Goal: Task Accomplishment & Management: Manage account settings

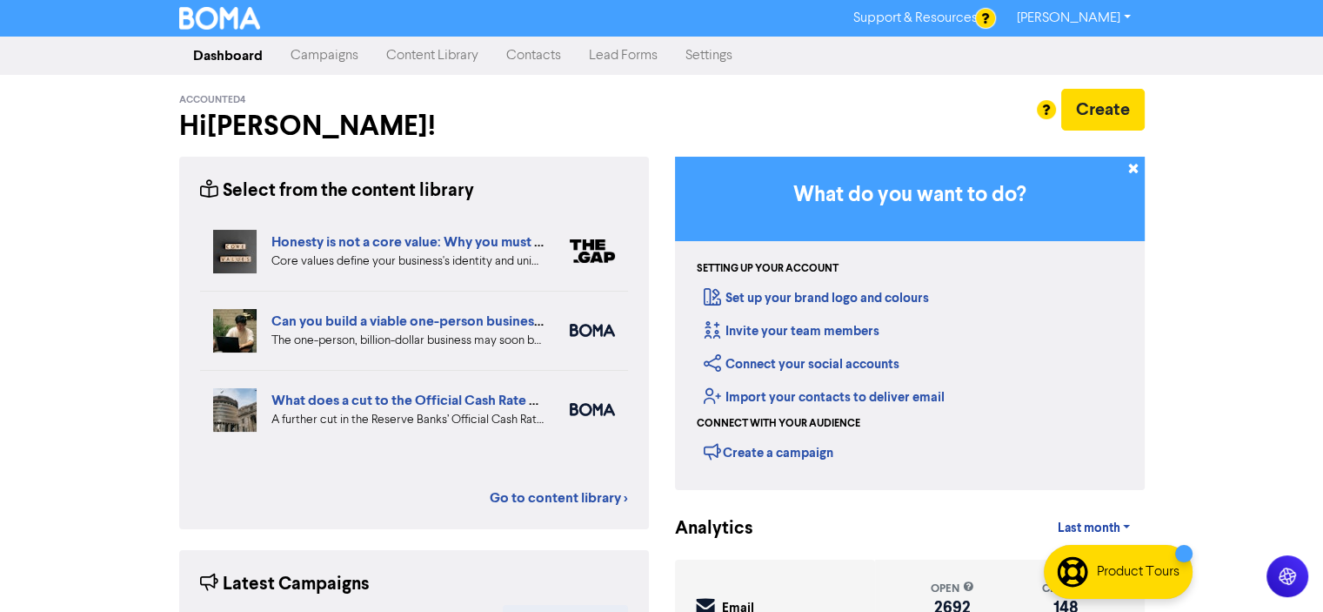
click at [540, 55] on link "Contacts" at bounding box center [533, 55] width 83 height 35
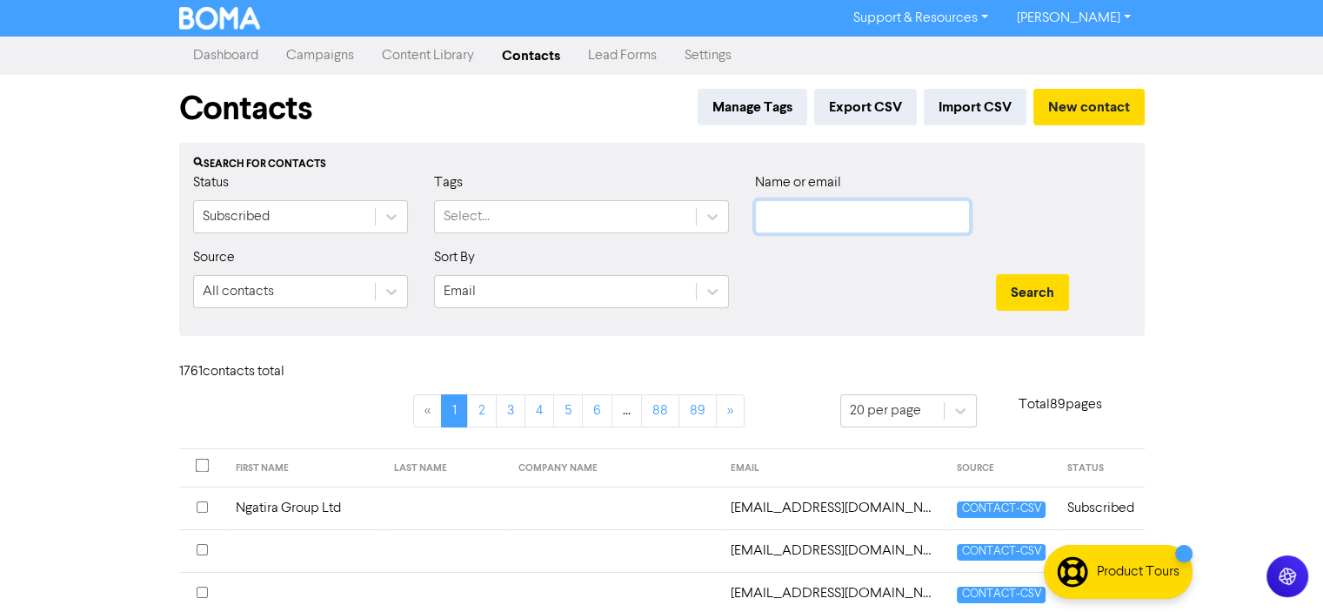
click at [783, 211] on input "text" at bounding box center [862, 216] width 215 height 33
click at [996, 274] on button "Search" at bounding box center [1032, 292] width 73 height 37
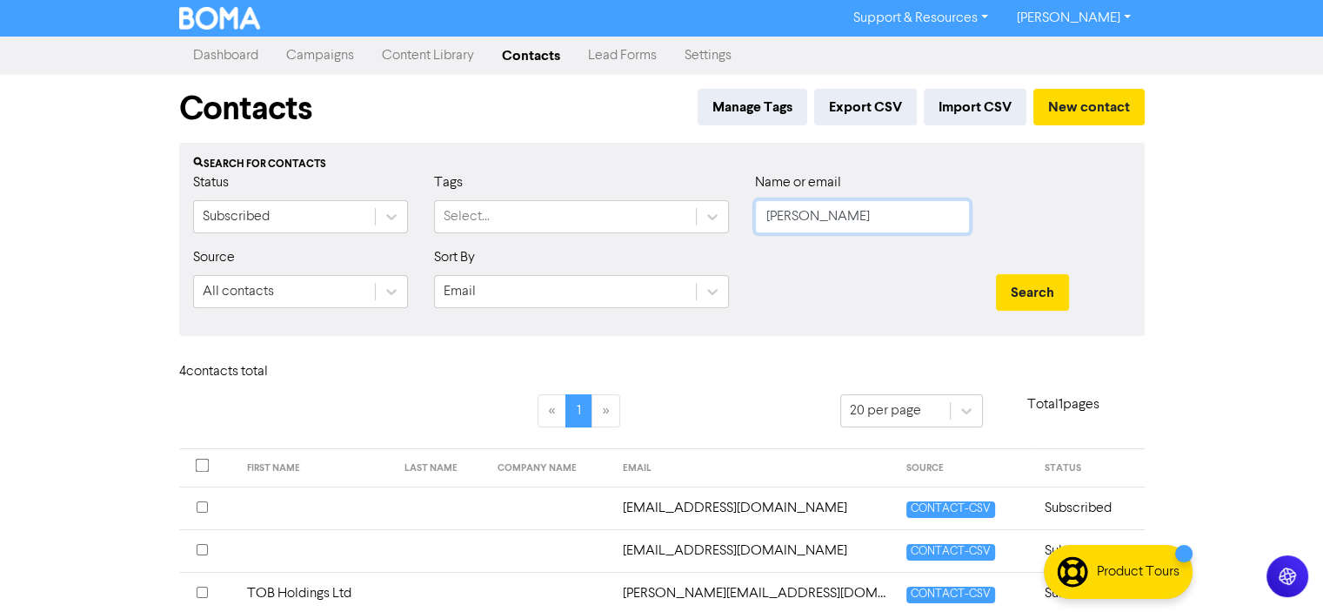
scroll to position [110, 0]
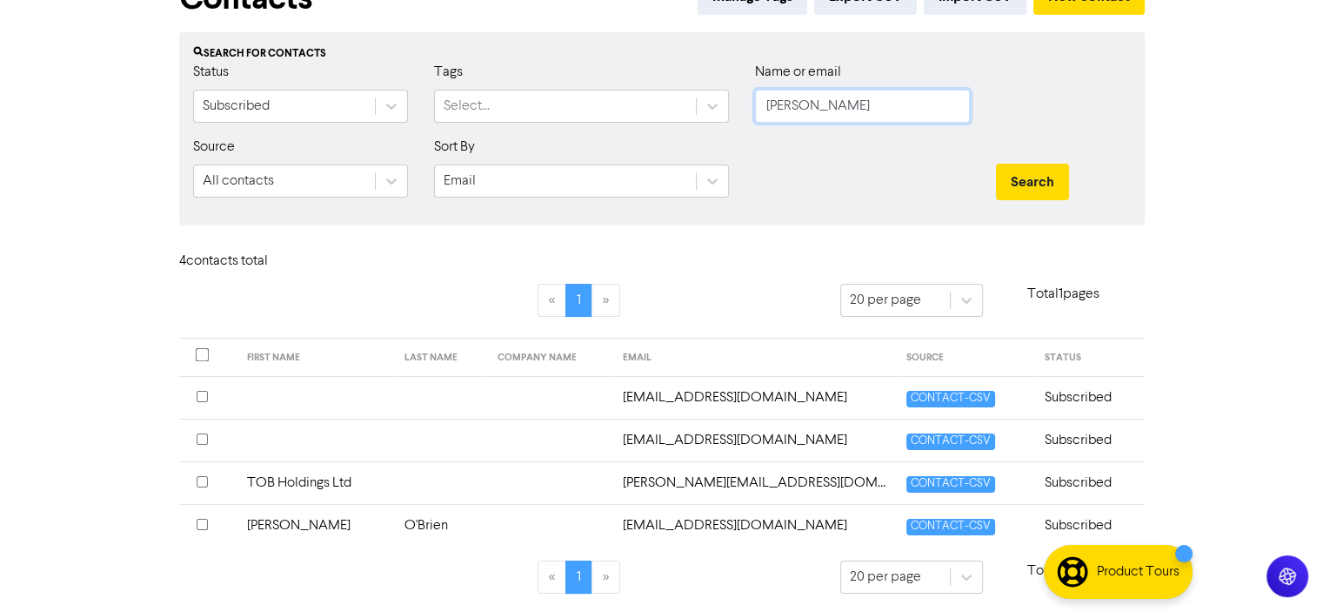
click at [812, 104] on input "[PERSON_NAME]" at bounding box center [862, 106] width 215 height 33
type input "o"
type input "[PERSON_NAME]"
click at [996, 164] on button "Search" at bounding box center [1032, 182] width 73 height 37
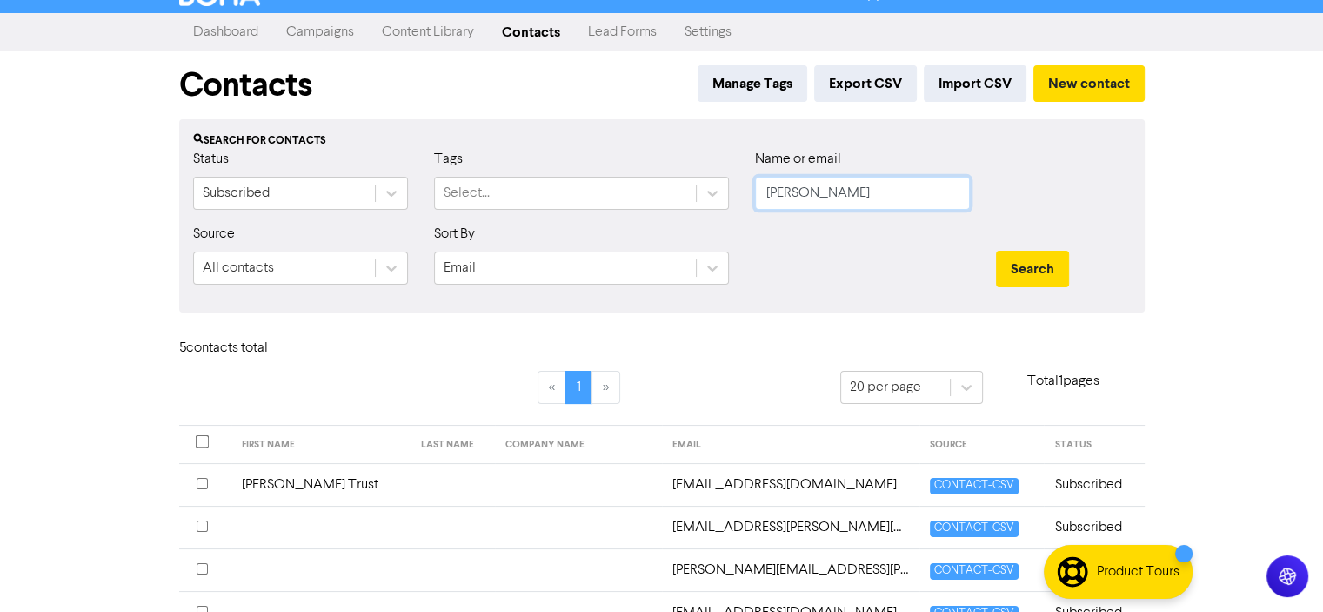
scroll to position [0, 0]
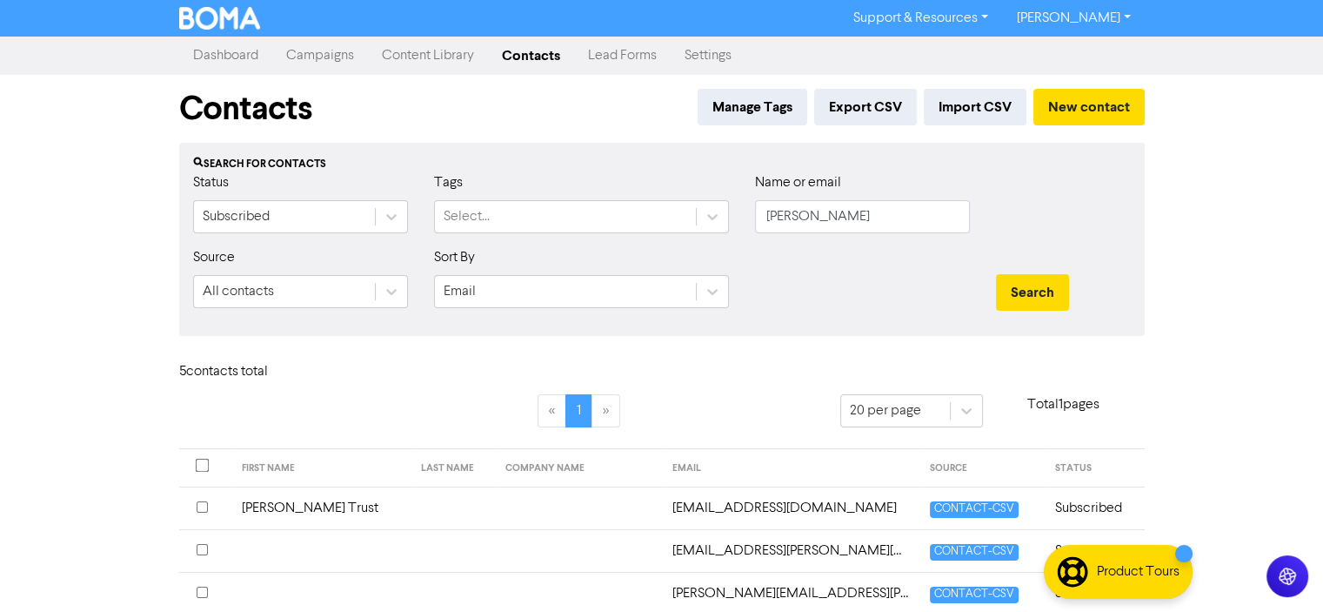
click at [201, 505] on input "checkbox" at bounding box center [202, 506] width 11 height 11
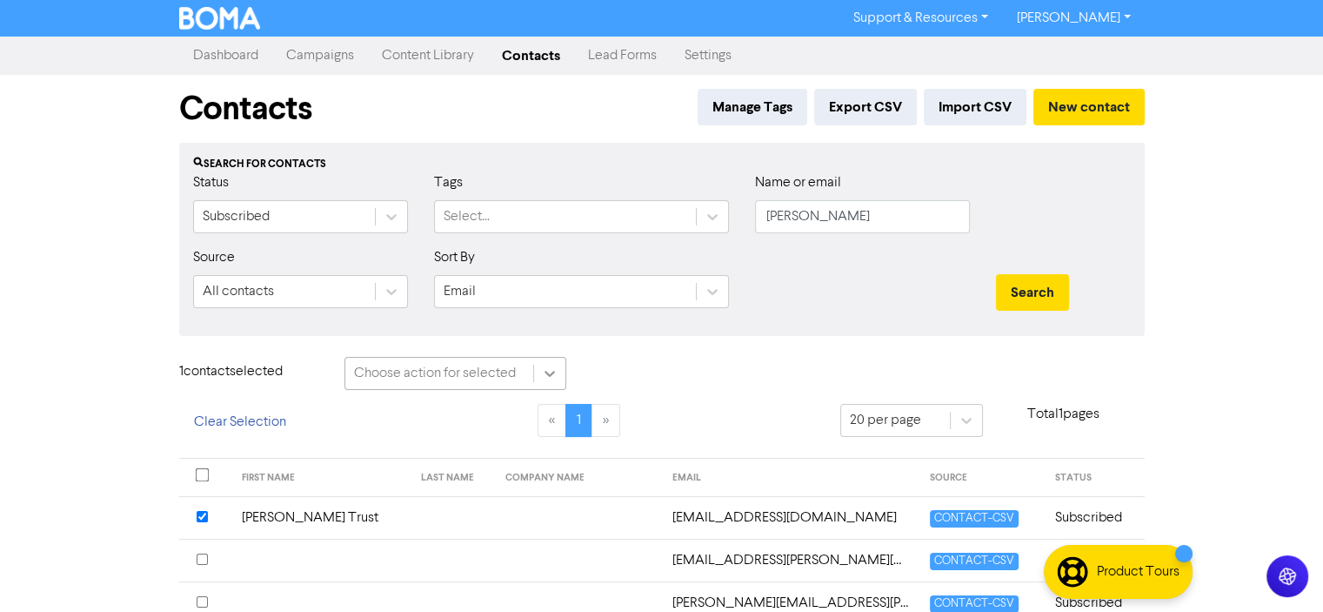
click at [548, 373] on icon at bounding box center [550, 374] width 10 height 6
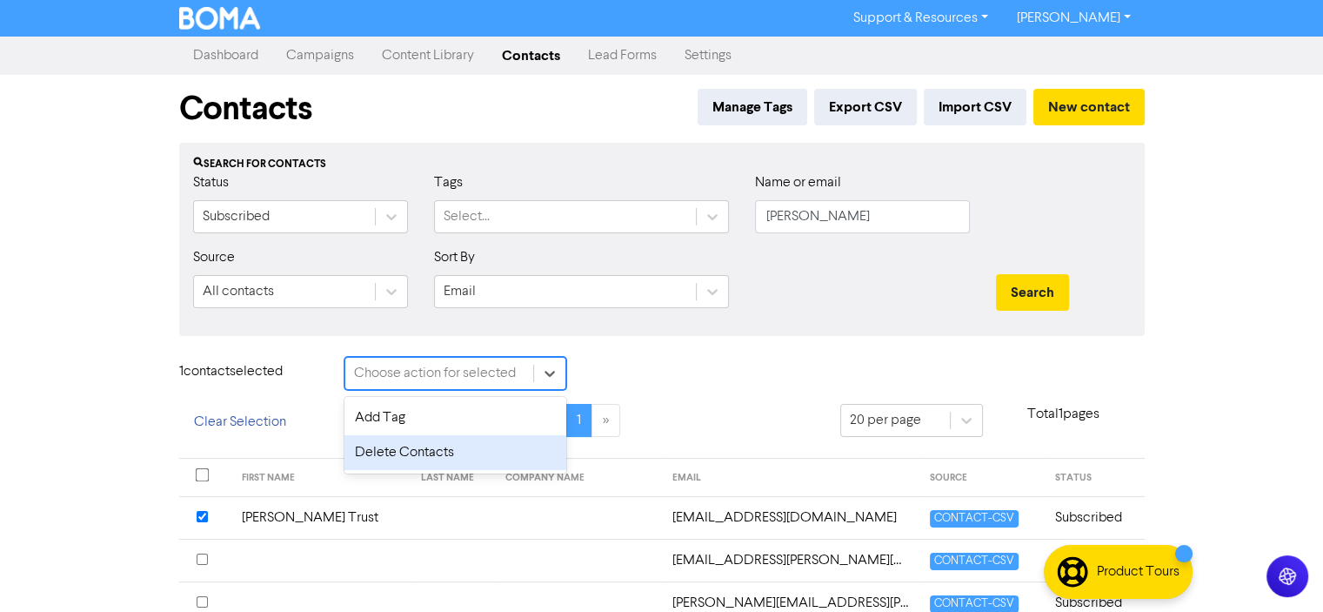
click at [402, 454] on div "Delete Contacts" at bounding box center [456, 452] width 222 height 35
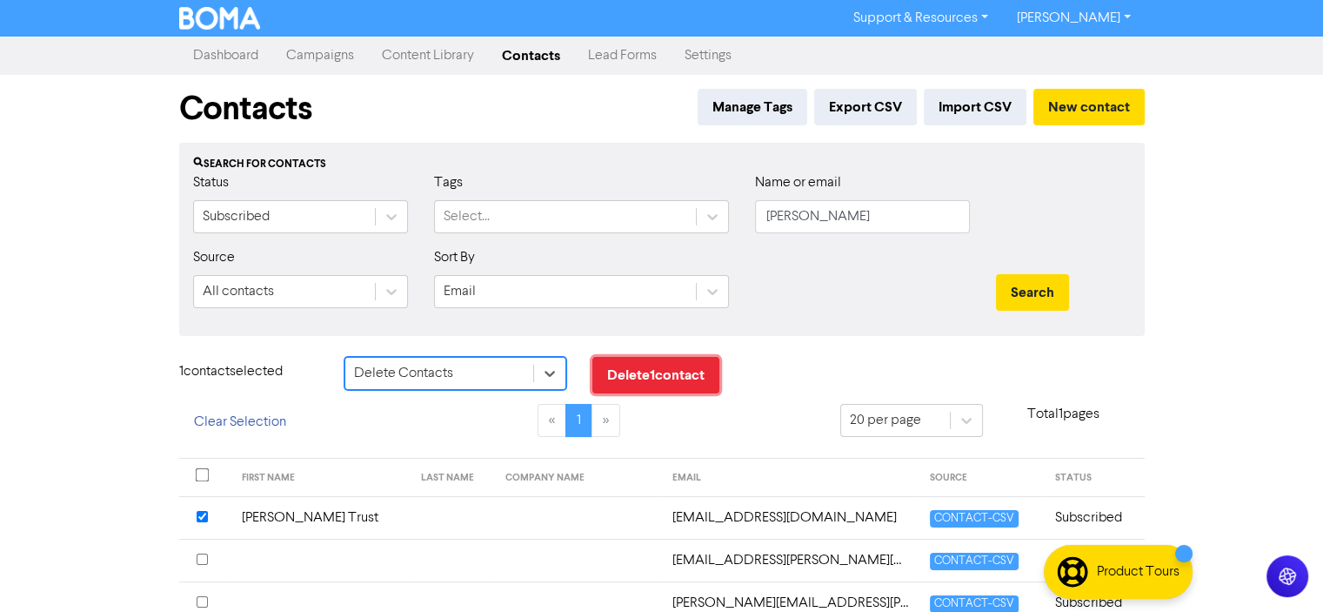
click at [652, 376] on button "Delete 1 contact" at bounding box center [656, 375] width 127 height 37
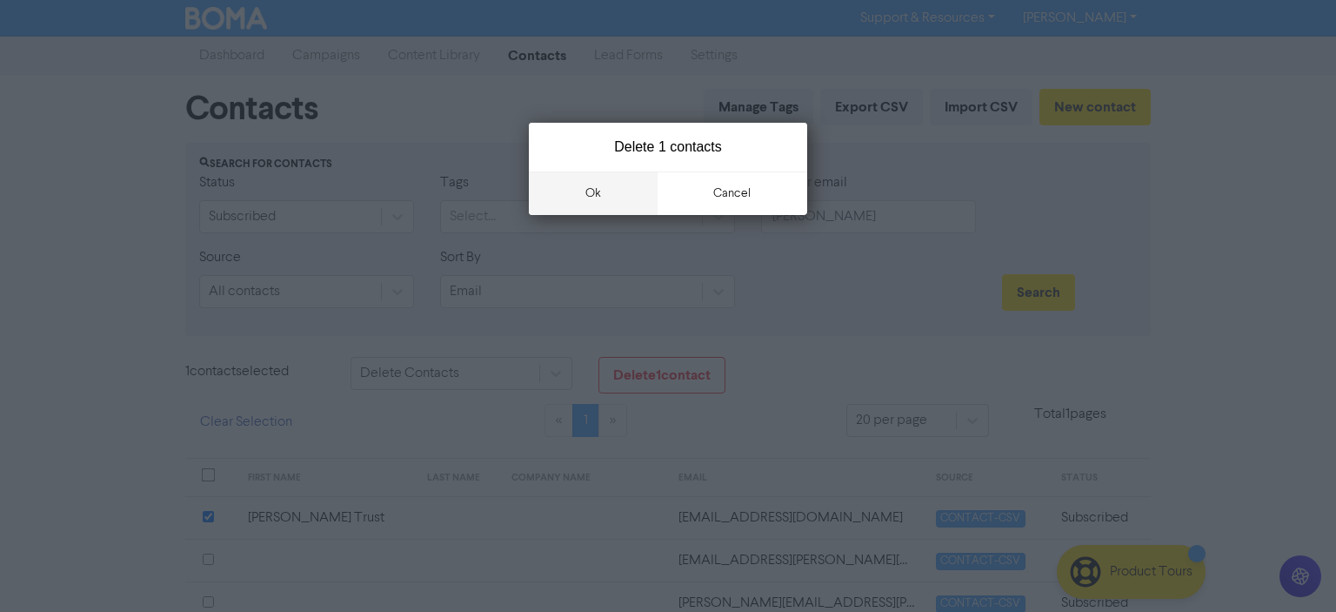
click at [592, 192] on button "ok" at bounding box center [593, 193] width 129 height 44
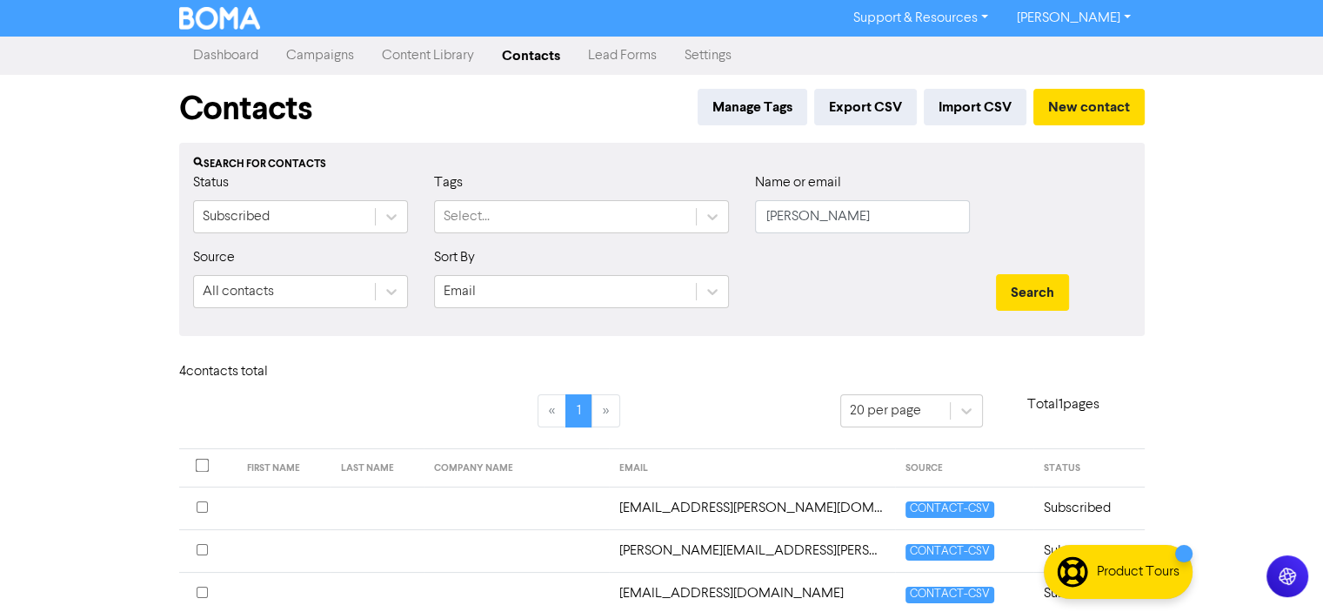
click at [65, 352] on div "Support & Resources Video Tutorials FAQ & Guides Marketing Education [PERSON_NA…" at bounding box center [661, 306] width 1323 height 612
click at [1091, 102] on button "New contact" at bounding box center [1089, 107] width 111 height 37
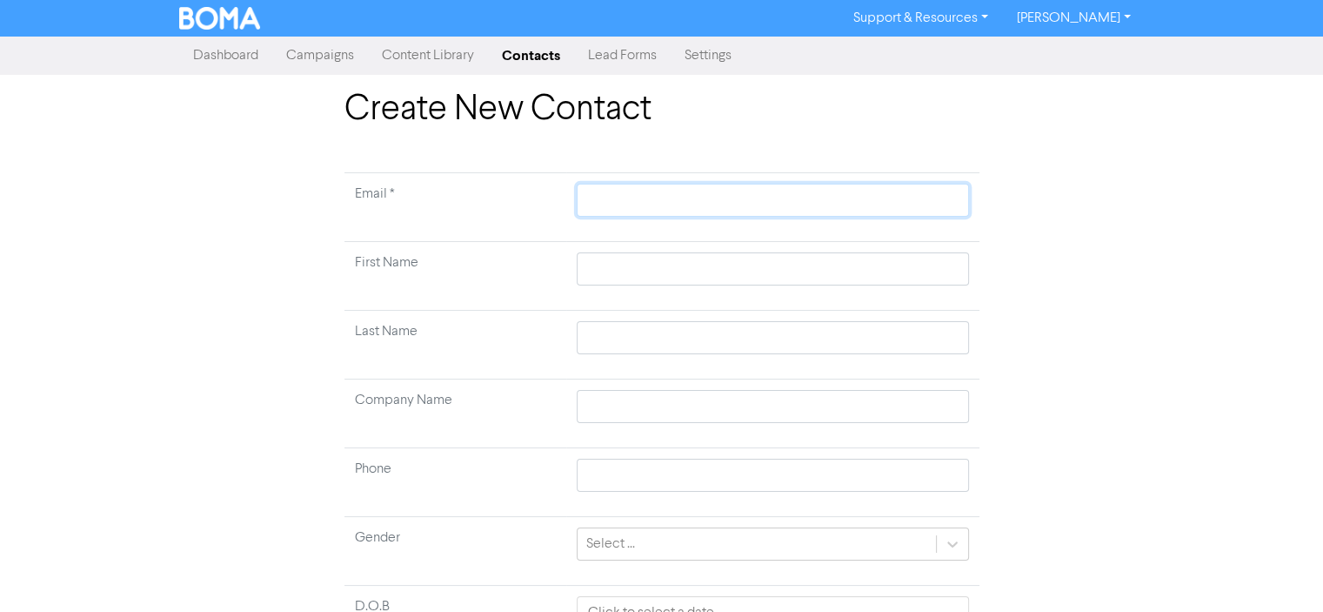
click at [592, 198] on input "text" at bounding box center [773, 200] width 392 height 33
type input "a"
type input "an"
type input "and"
type input "andi"
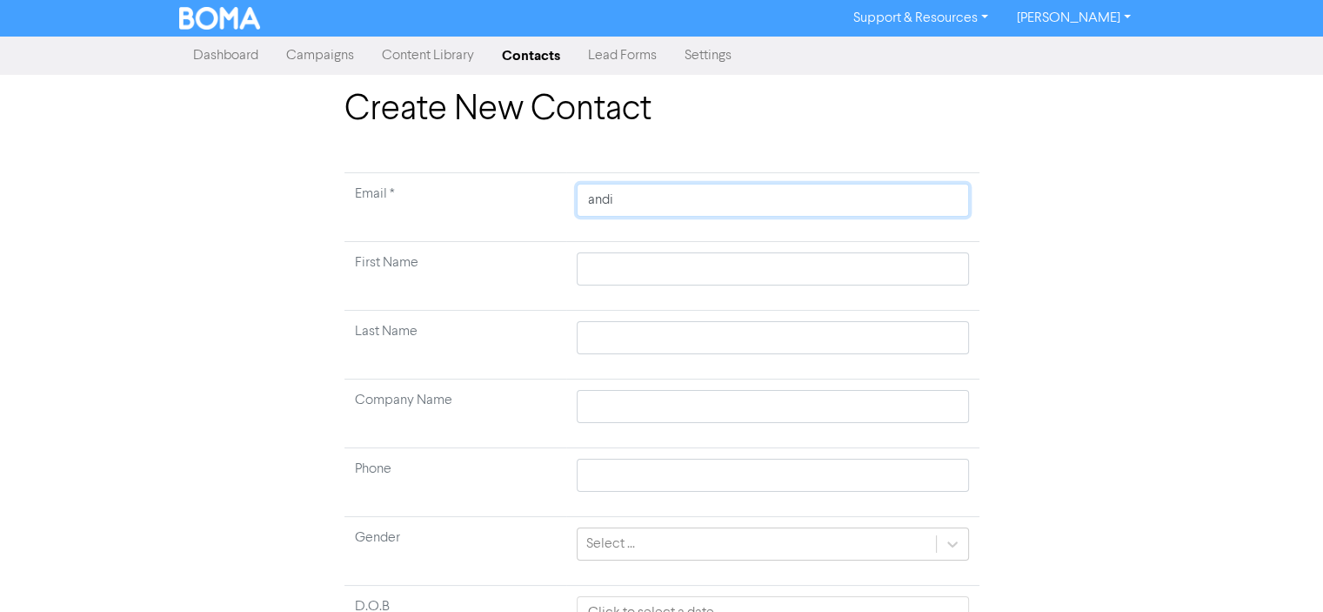
type input "andio"
type input "andiob"
type input "andiob5"
type input "andiob58"
type input "andiob582"
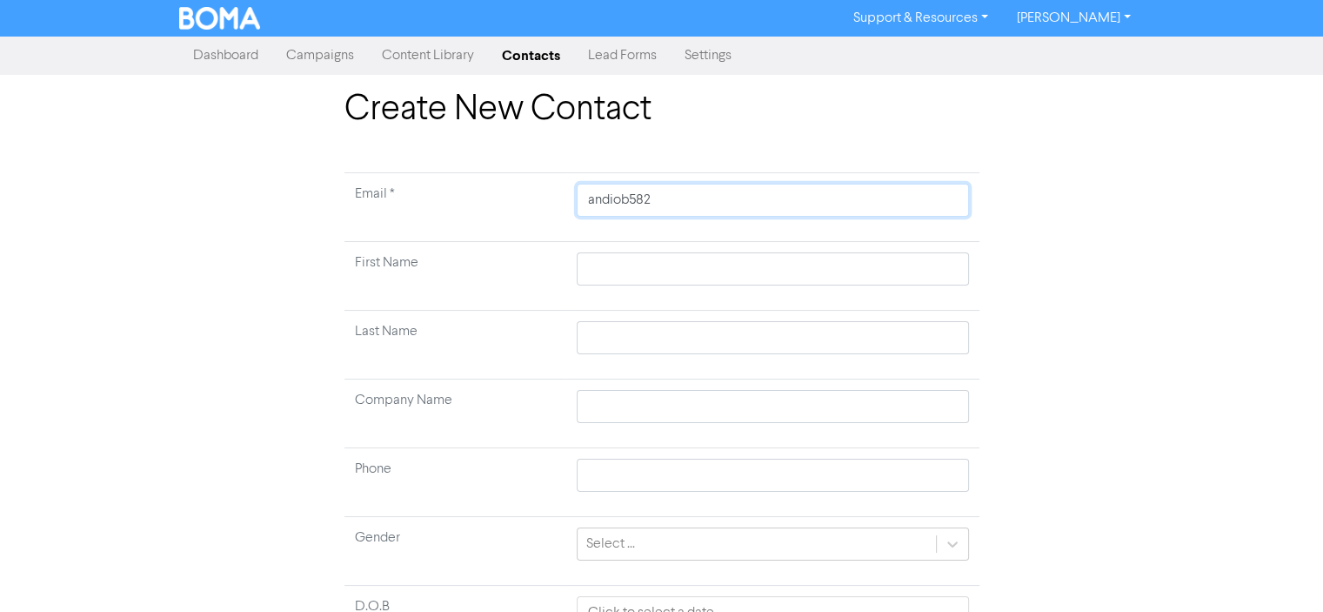
type input "andiob582@"
type input "andiob582@g"
type input "andiob582@gm"
type input "andiob582@gma"
type input "andiob582@gmai"
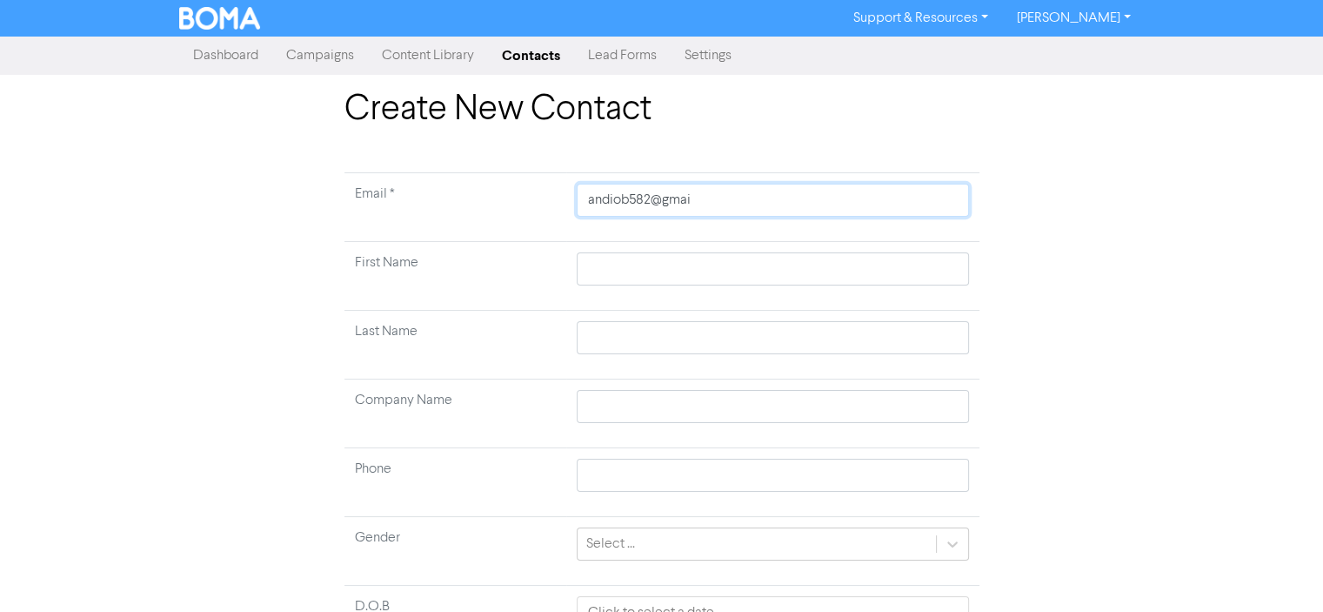
type input "[EMAIL_ADDRESS]"
type input "[EMAIL_ADDRESS]."
type input "andiob582@gmail.c"
type input "[EMAIL_ADDRESS][DOMAIN_NAME]"
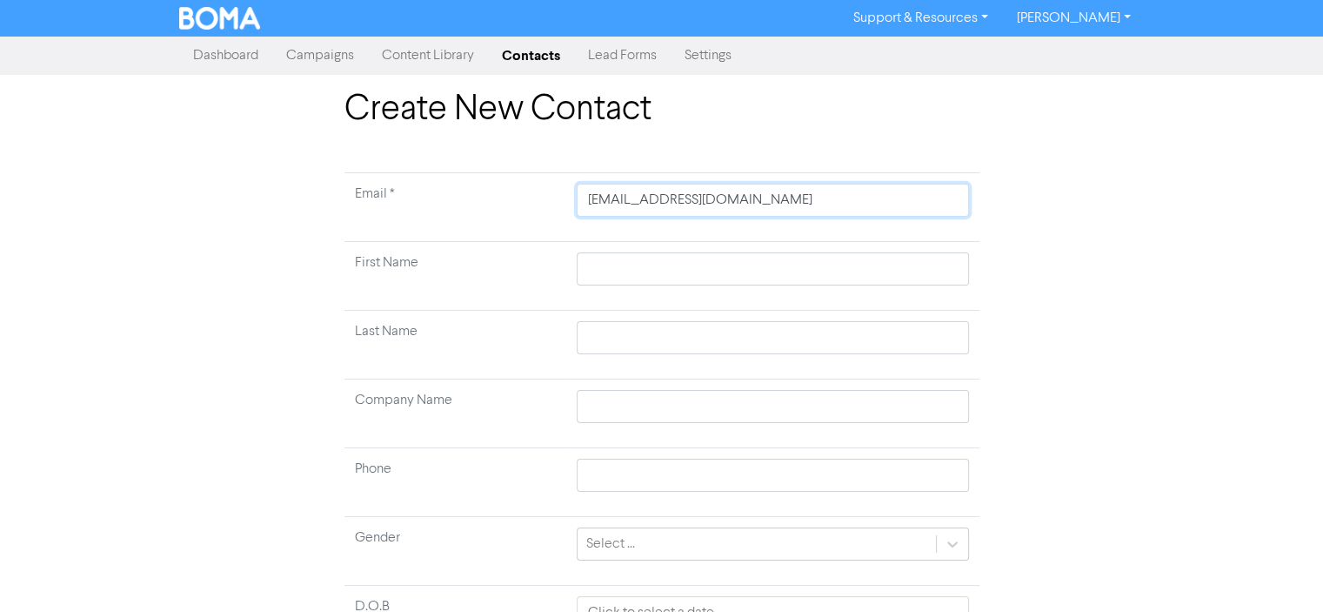
type input "[EMAIL_ADDRESS][DOMAIN_NAME]"
click at [599, 261] on input "text" at bounding box center [773, 268] width 392 height 33
type input "A"
type input "Anb"
type input "An"
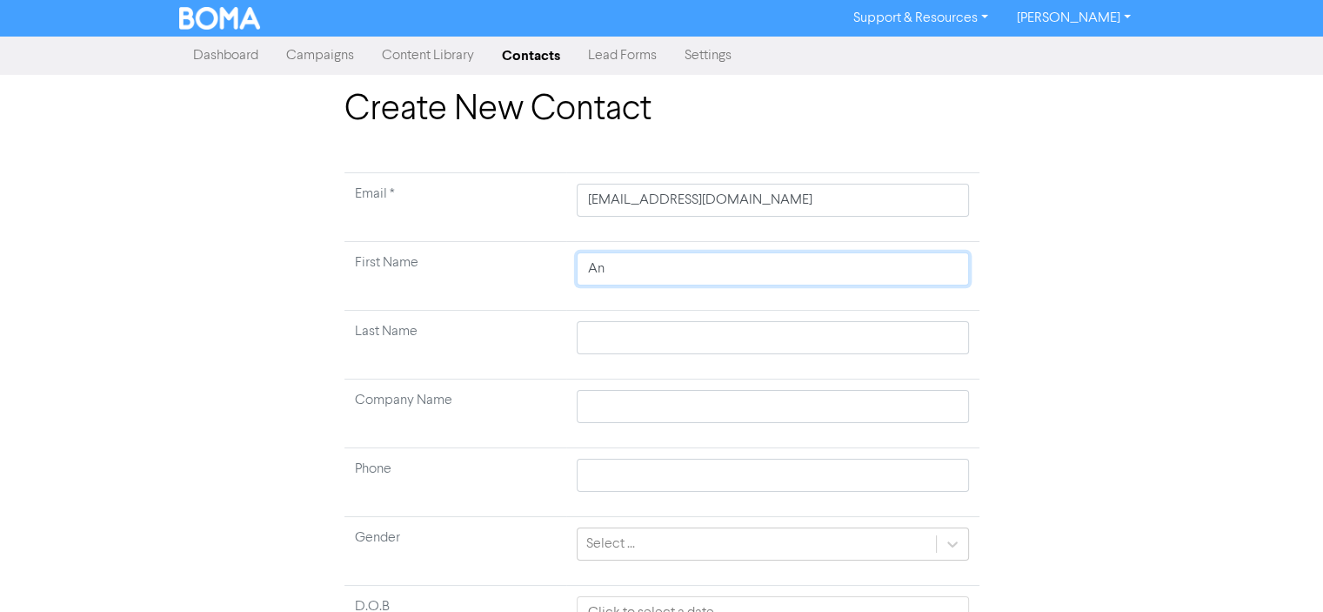
type input "And"
type input "Andr"
type input "[PERSON_NAME]"
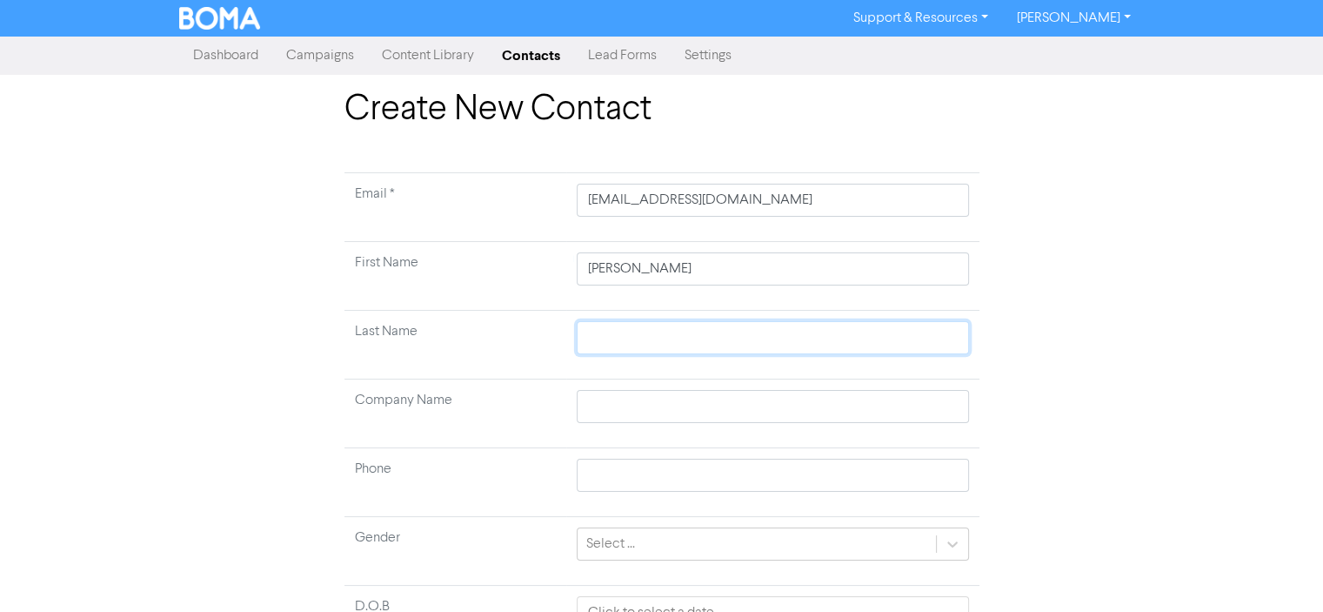
click at [604, 337] on input "text" at bounding box center [773, 337] width 392 height 33
type input "O"
type input "O'"
type input "O'B"
type input "O'Br"
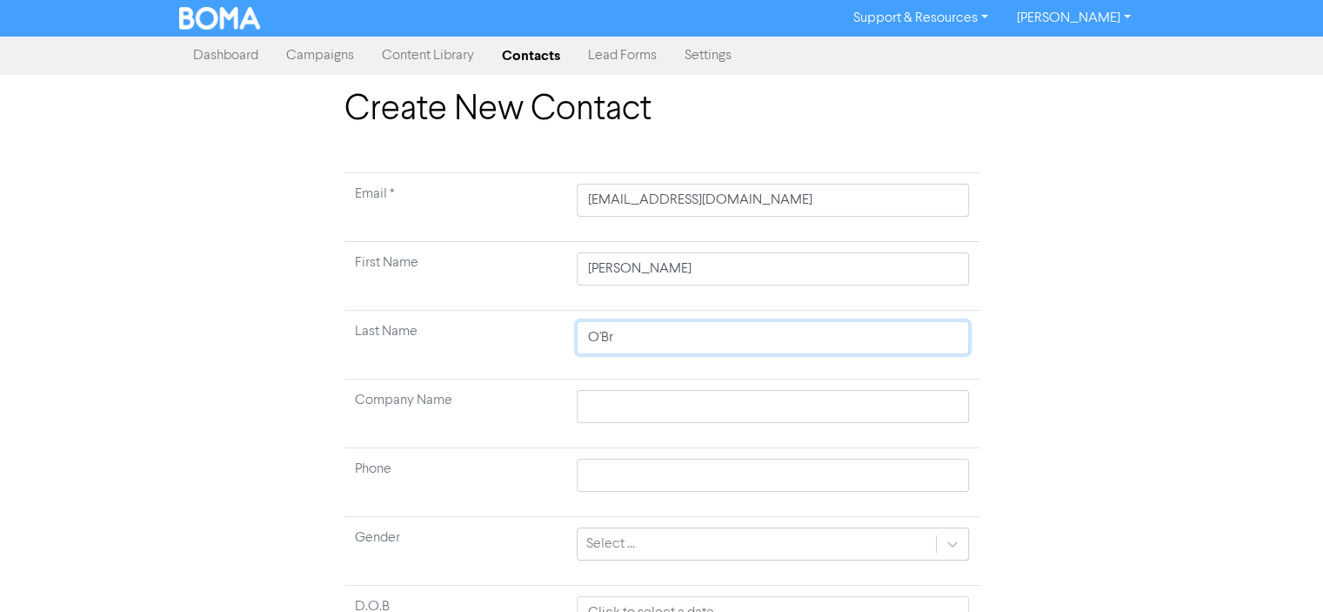
type input "O'Bri"
type input "O'Brie"
type input "O'Brien"
click at [1111, 454] on div "Create New Contact Email * [EMAIL_ADDRESS][DOMAIN_NAME] First Name [PERSON_NAME…" at bounding box center [662, 431] width 992 height 684
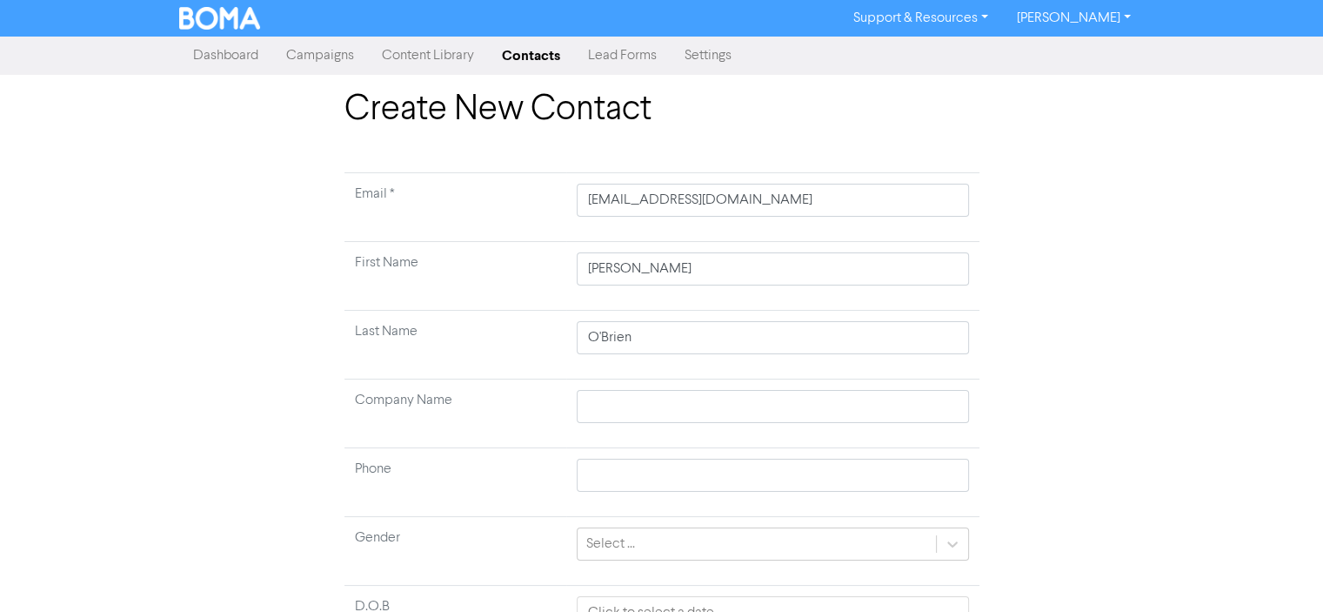
scroll to position [158, 0]
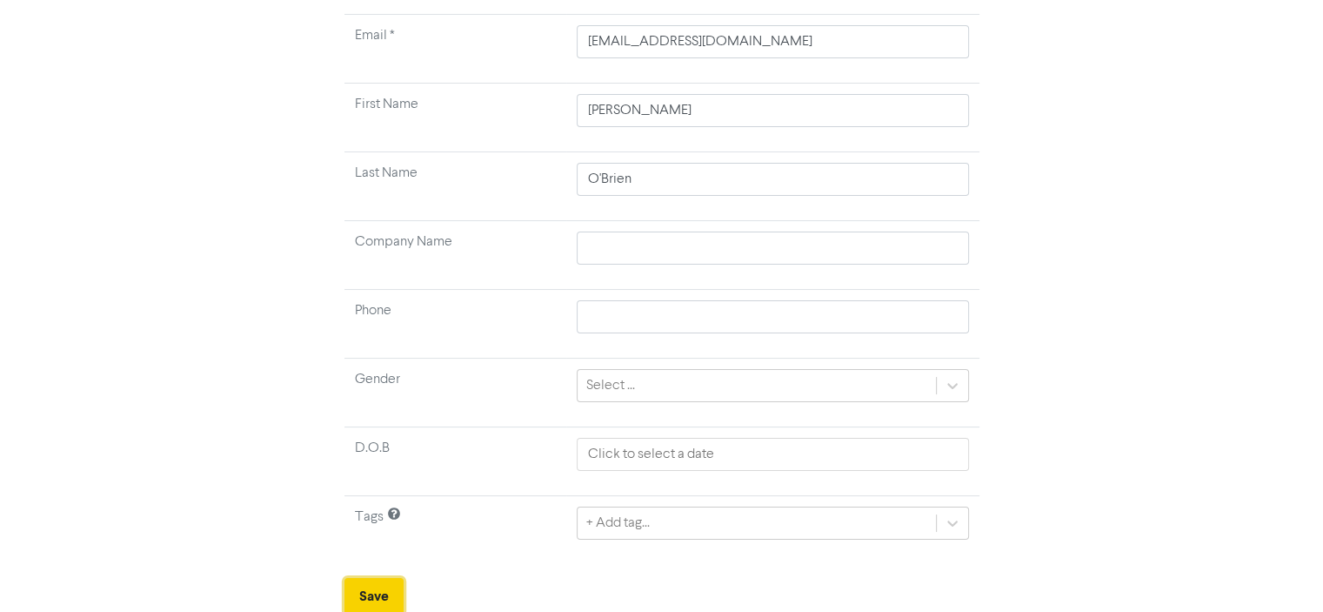
click at [363, 593] on button "Save" at bounding box center [374, 596] width 59 height 37
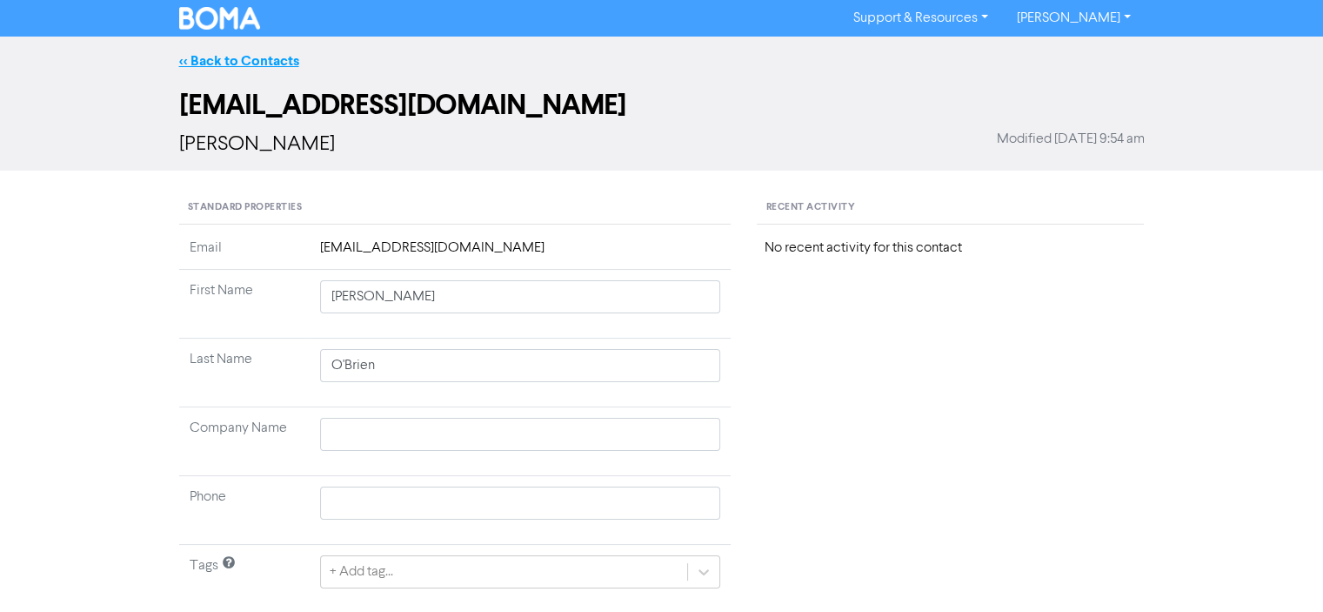
click at [252, 58] on link "<< Back to Contacts" at bounding box center [239, 60] width 120 height 17
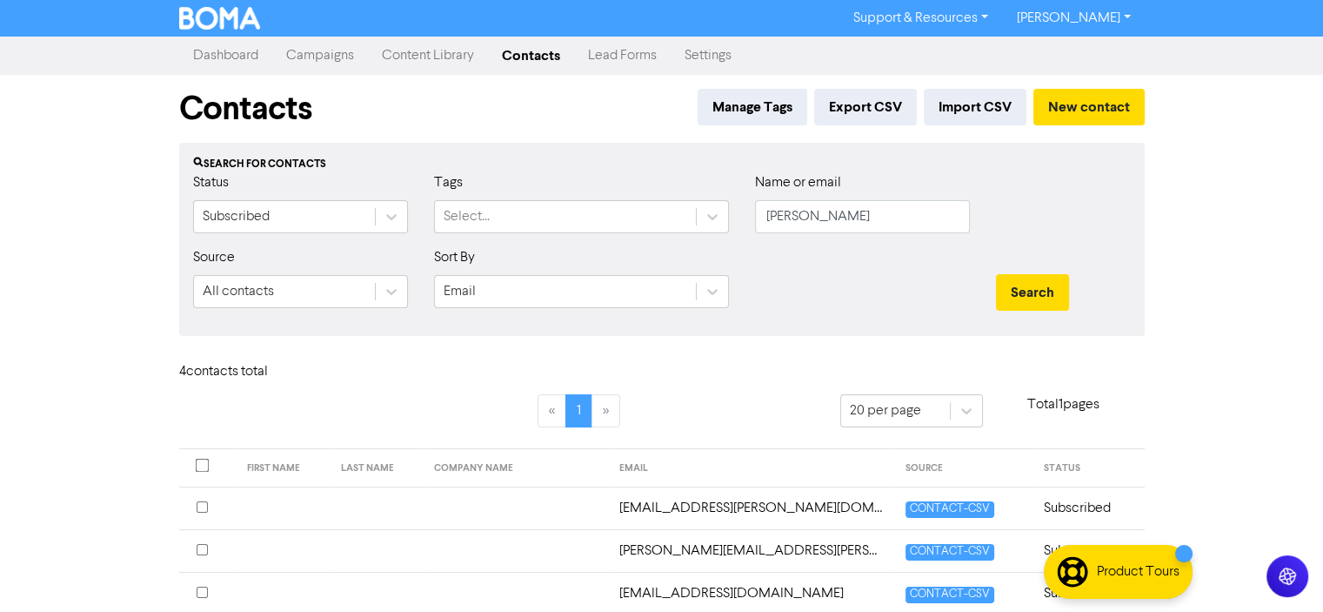
click at [313, 56] on link "Campaigns" at bounding box center [320, 55] width 96 height 35
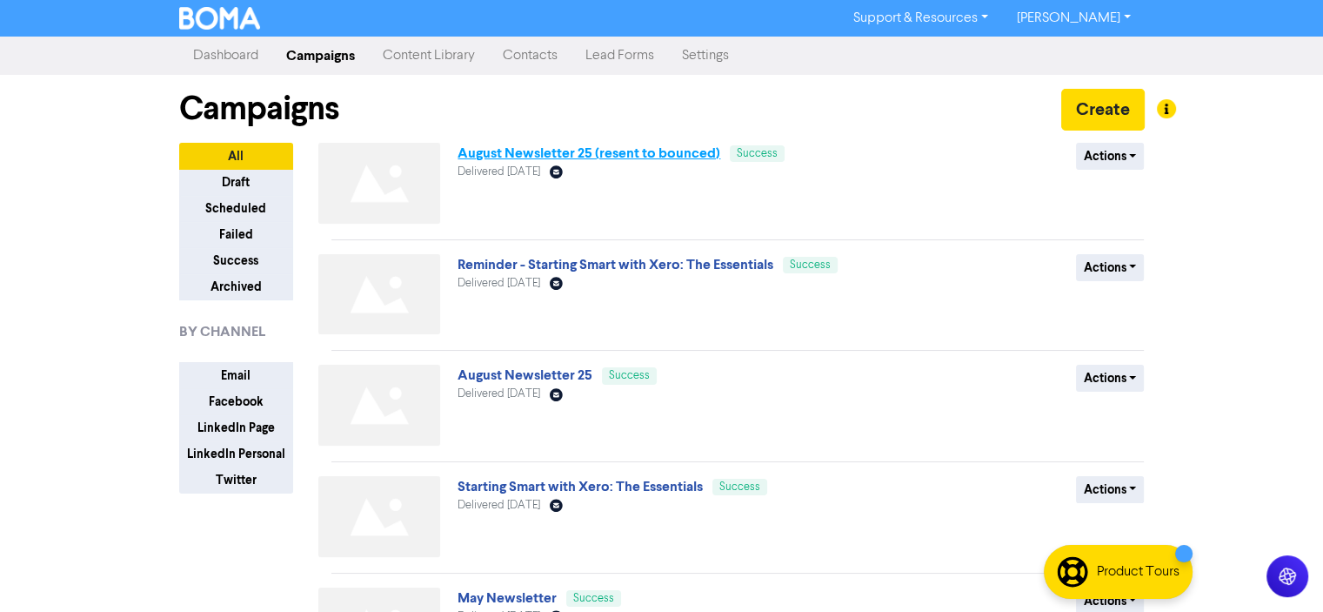
click at [531, 154] on link "August Newsletter 25 (resent to bounced)" at bounding box center [589, 152] width 263 height 17
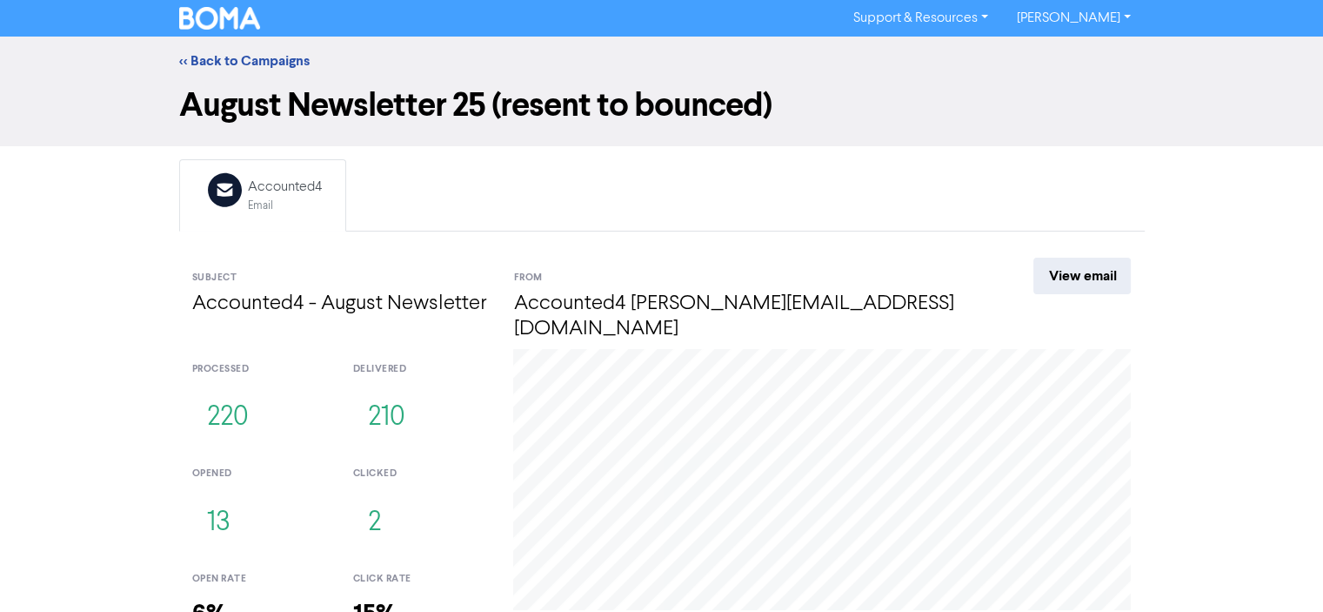
scroll to position [104, 0]
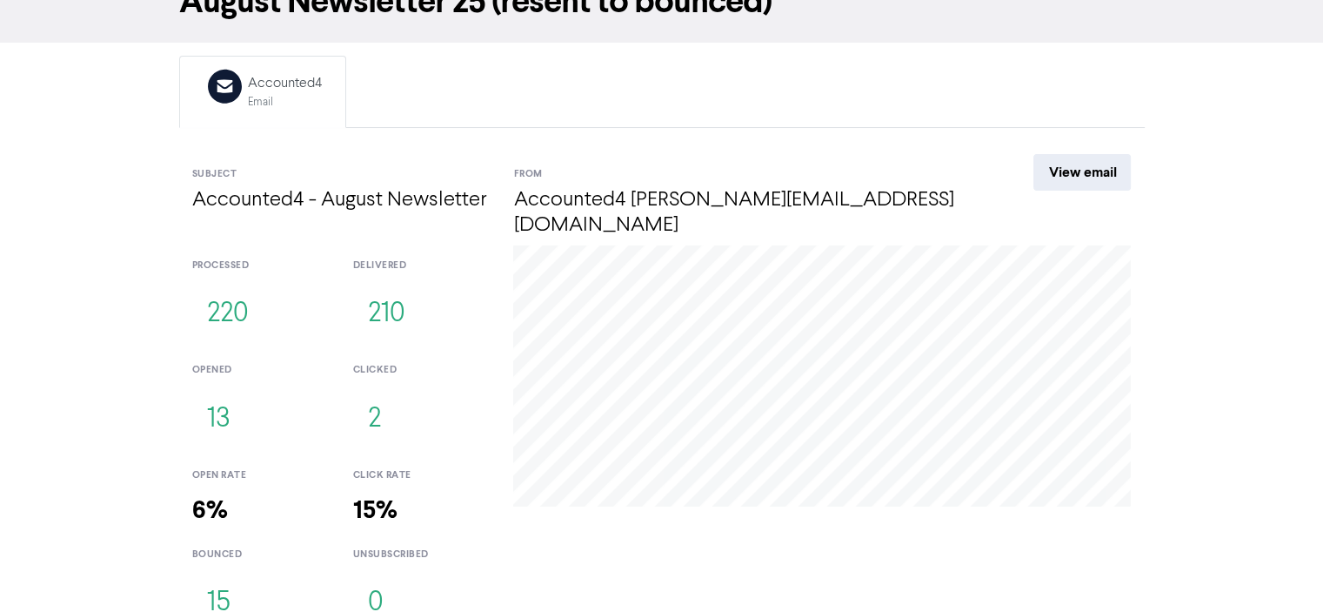
click at [218, 582] on button "15" at bounding box center [218, 602] width 53 height 57
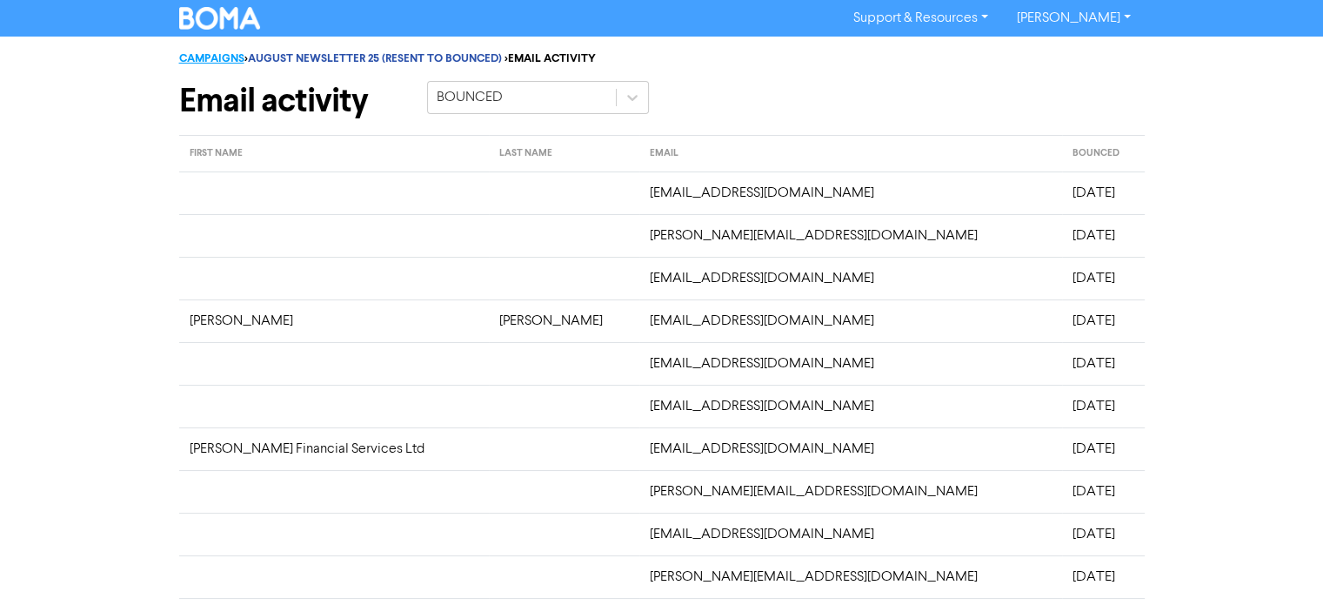
click at [204, 59] on link "CAMPAIGNS" at bounding box center [211, 58] width 65 height 14
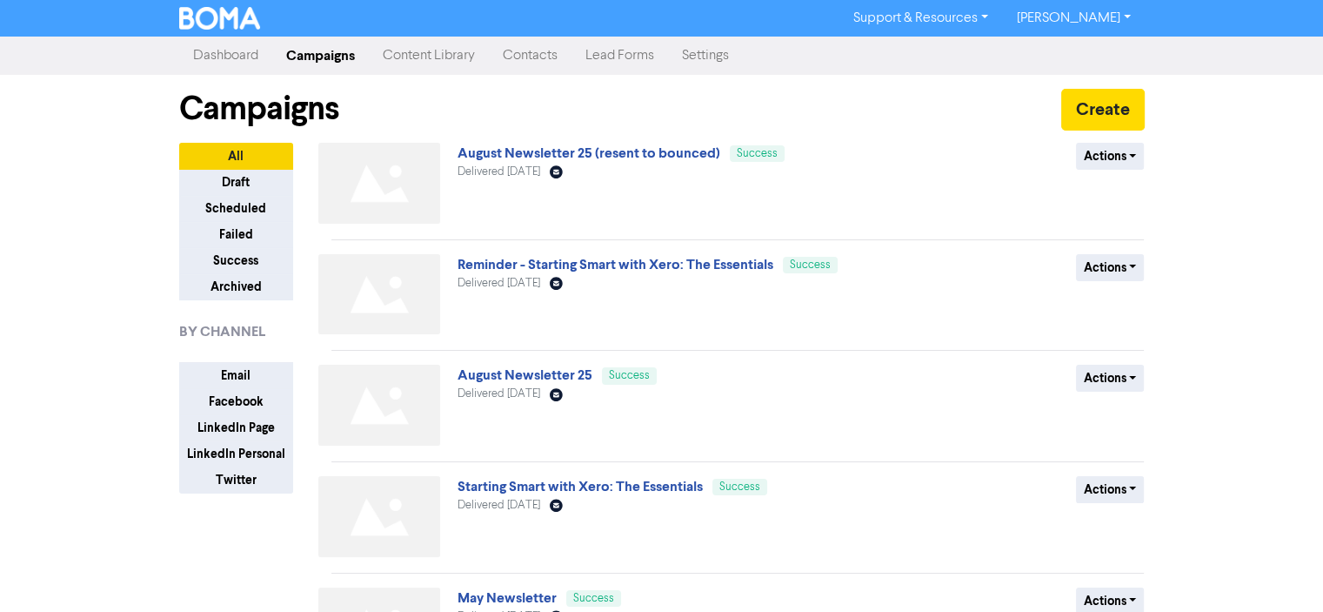
click at [539, 53] on link "Contacts" at bounding box center [530, 55] width 83 height 35
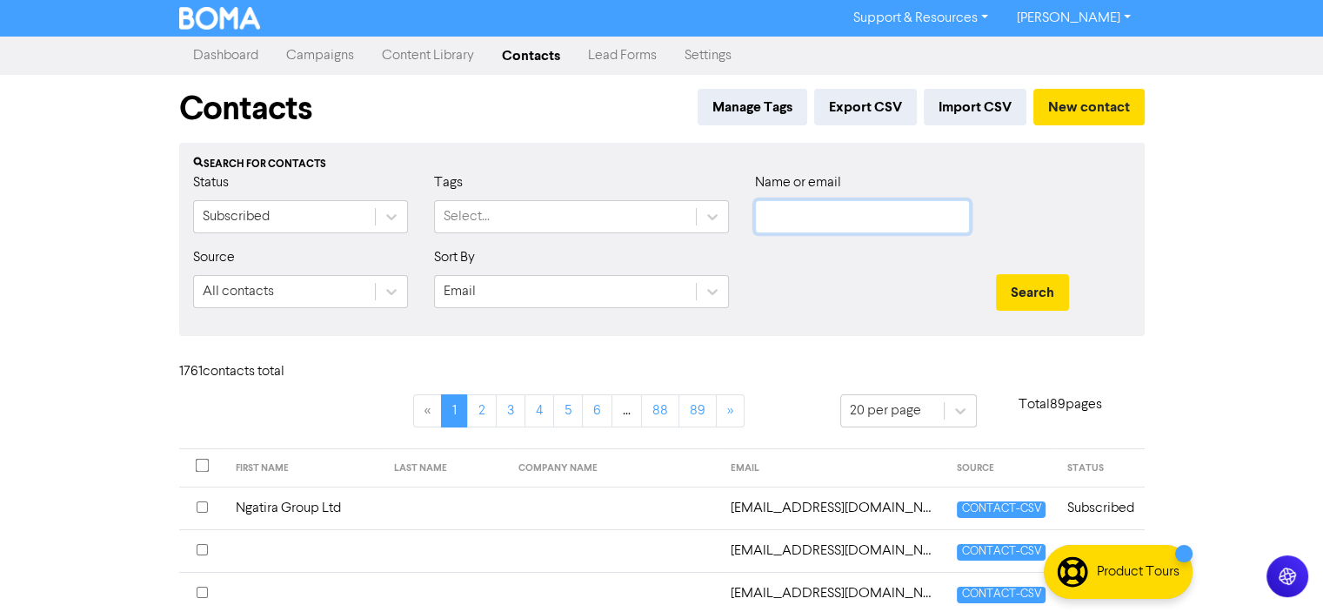
click at [776, 217] on input "text" at bounding box center [862, 216] width 215 height 33
click at [996, 274] on button "Search" at bounding box center [1032, 292] width 73 height 37
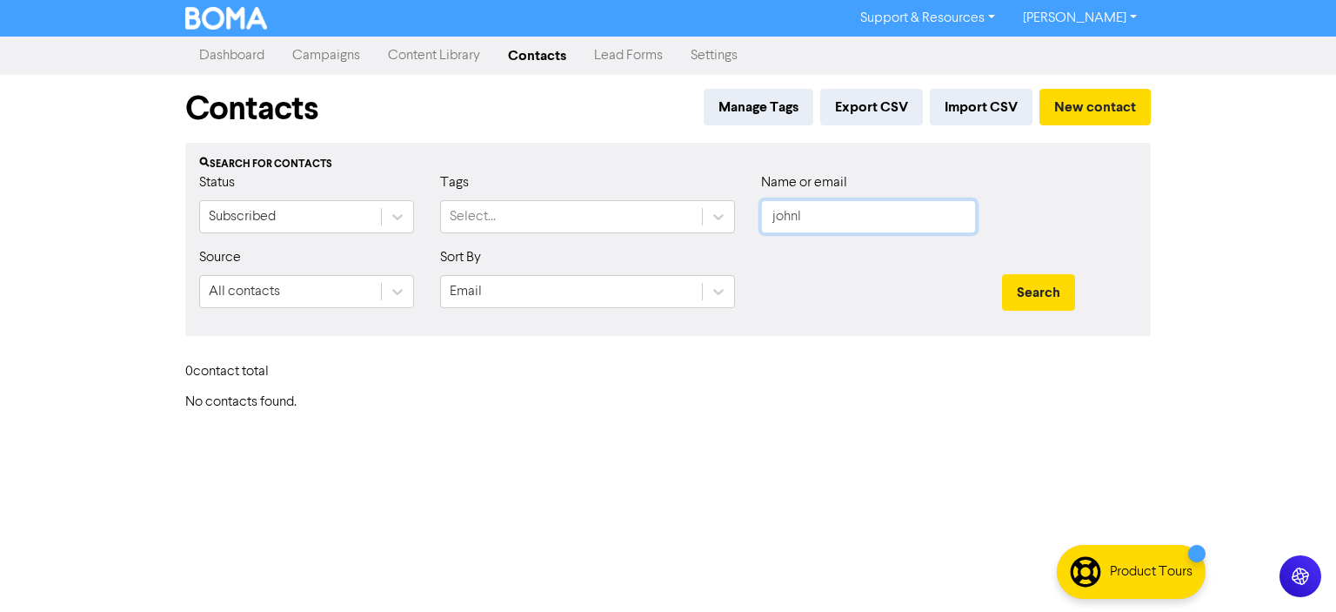
click at [814, 218] on input "johnl" at bounding box center [868, 216] width 215 height 33
type input "[PERSON_NAME][EMAIL_ADDRESS][DOMAIN_NAME]"
click at [1041, 291] on button "Search" at bounding box center [1038, 292] width 73 height 37
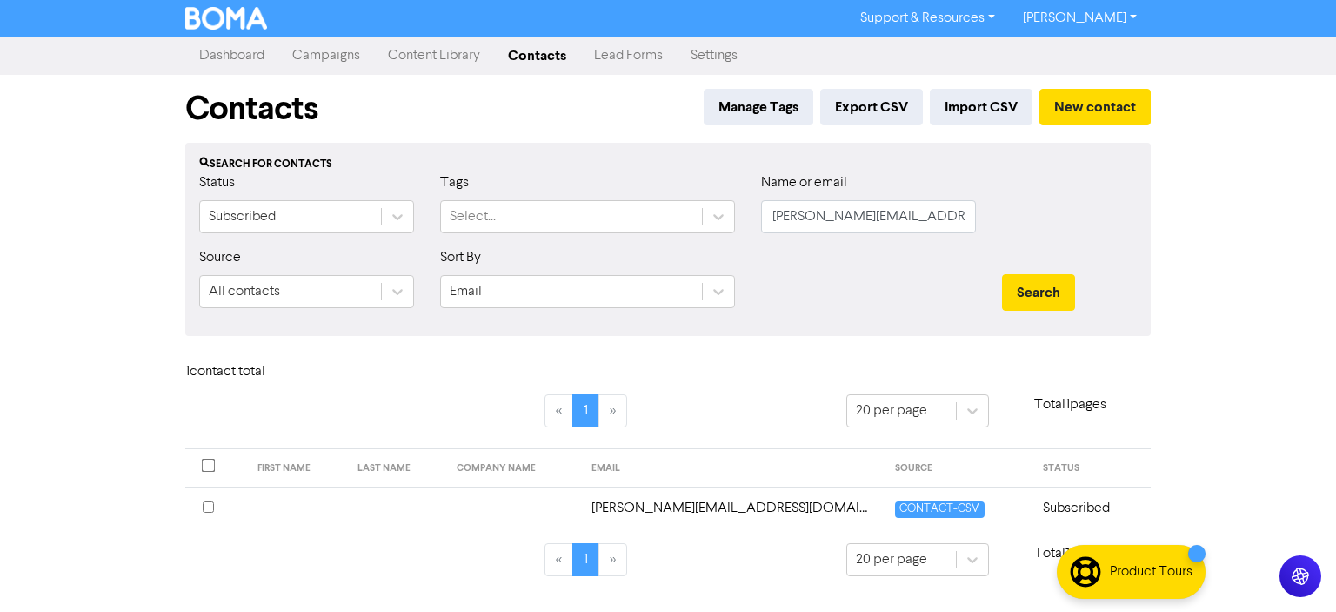
click at [208, 507] on input "checkbox" at bounding box center [208, 506] width 11 height 11
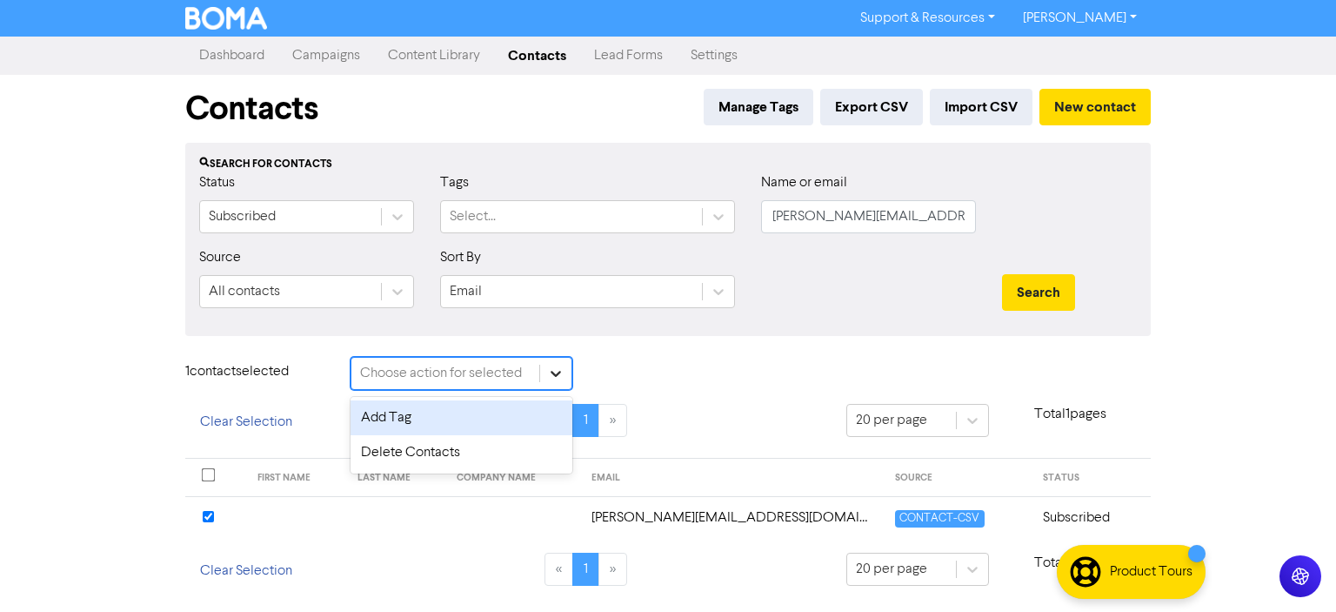
click at [552, 371] on icon at bounding box center [555, 373] width 17 height 17
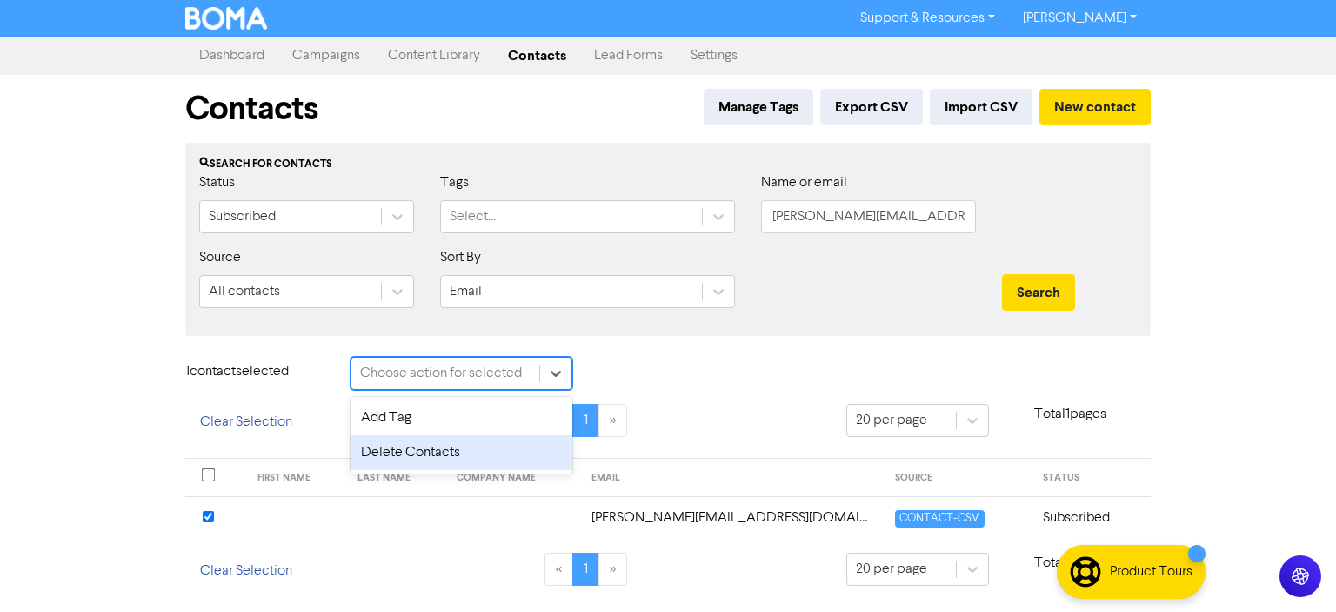
click at [395, 453] on div "Delete Contacts" at bounding box center [462, 452] width 222 height 35
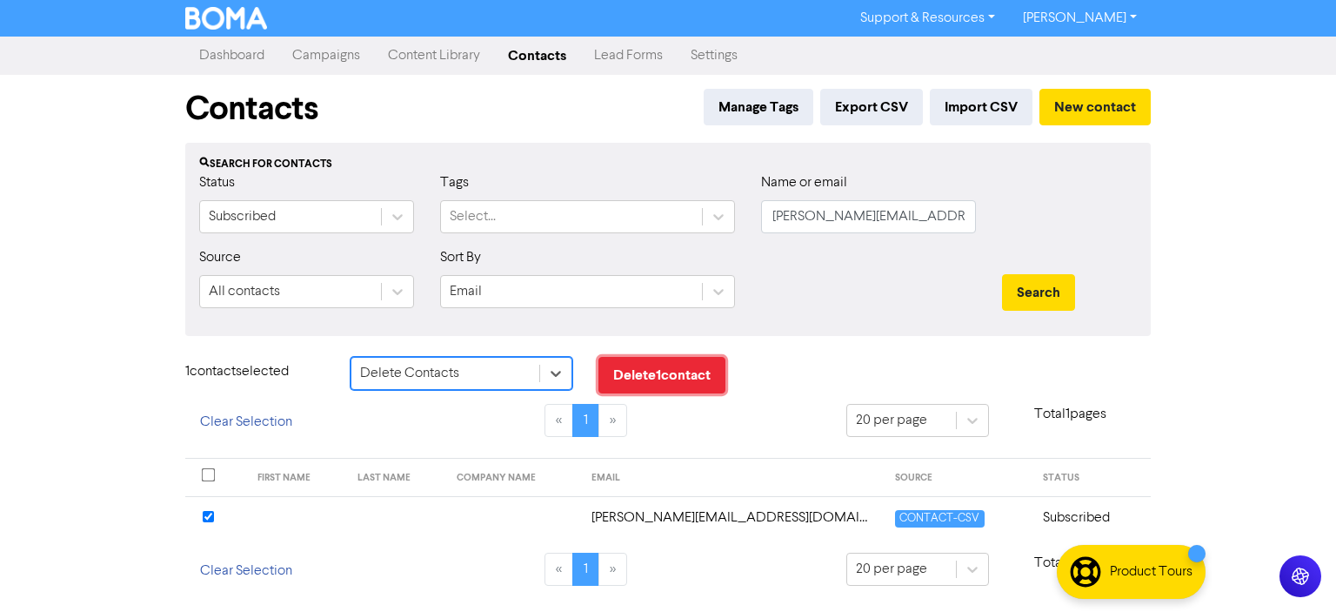
click at [666, 375] on button "Delete 1 contact" at bounding box center [662, 375] width 127 height 37
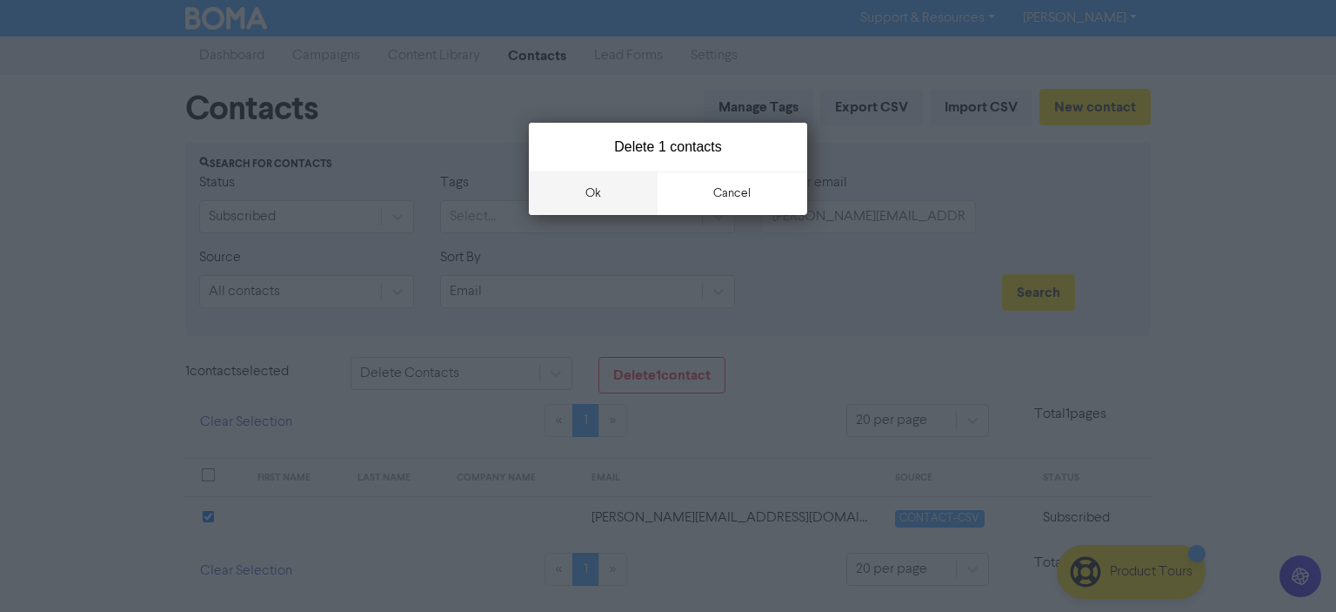
click at [583, 195] on button "ok" at bounding box center [593, 193] width 129 height 44
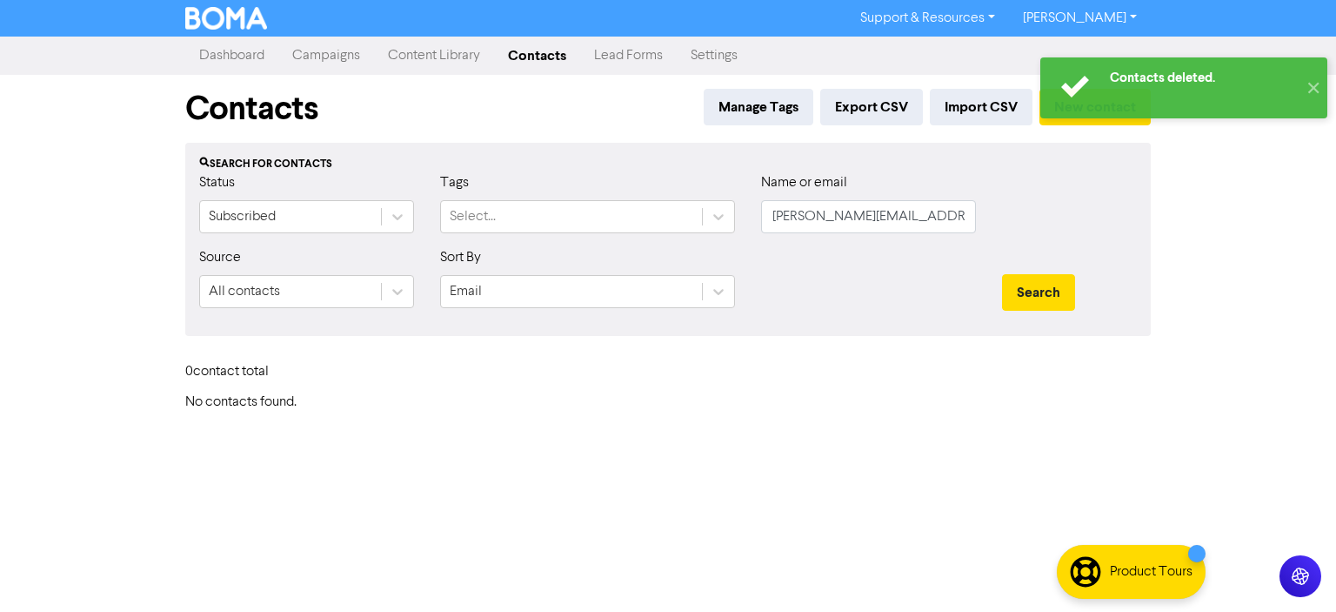
click at [331, 57] on link "Campaigns" at bounding box center [326, 55] width 96 height 35
